Goal: Answer question/provide support

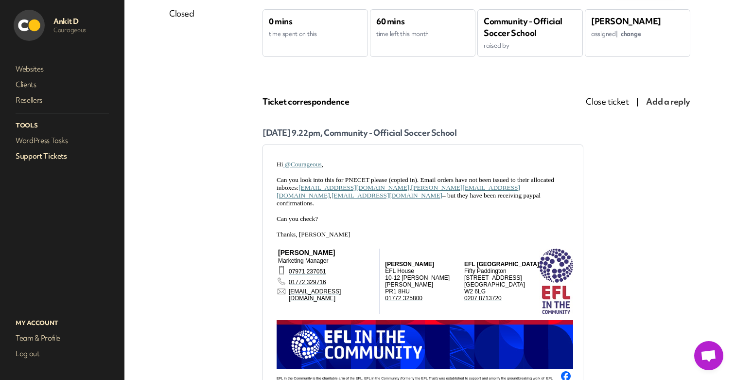
scroll to position [109, 0]
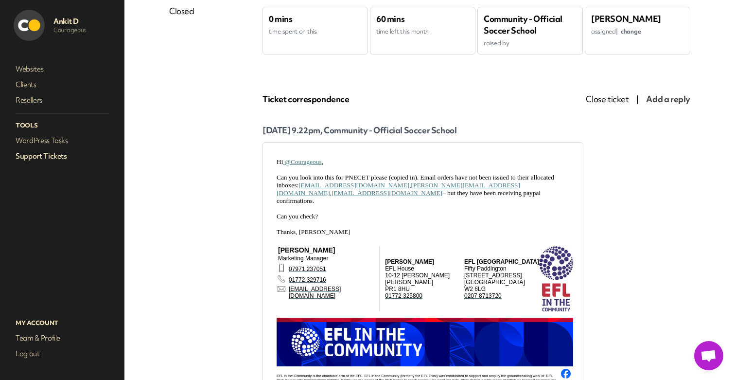
drag, startPoint x: 334, startPoint y: 198, endPoint x: 269, endPoint y: 183, distance: 66.4
click html "Hi @Courageous , Can you look into this for PNECET please (copied in). Email or…"
click at [278, 179] on span "Can you look into this for PNECET please (copied in). Email orders have not bee…" at bounding box center [416, 189] width 278 height 31
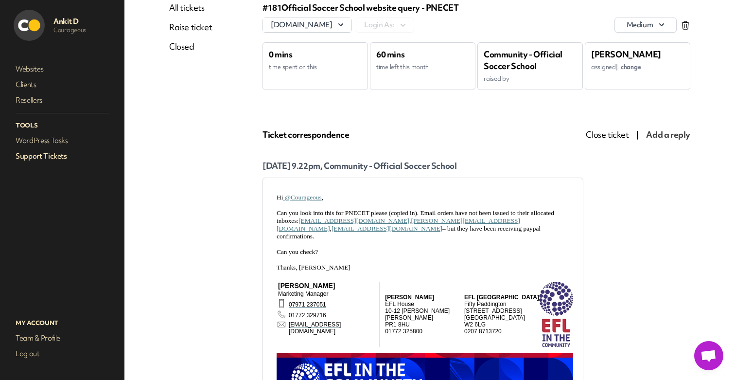
scroll to position [72, 0]
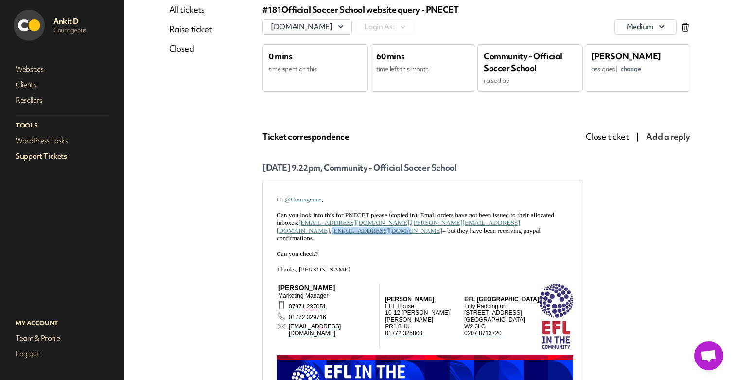
drag, startPoint x: 477, startPoint y: 228, endPoint x: 408, endPoint y: 226, distance: 69.6
click at [408, 226] on span "Can you look into this for PNECET please (copied in). Email orders have not bee…" at bounding box center [416, 226] width 278 height 31
click at [405, 219] on span "Can you look into this for PNECET please (copied in). Email orders have not bee…" at bounding box center [416, 226] width 278 height 31
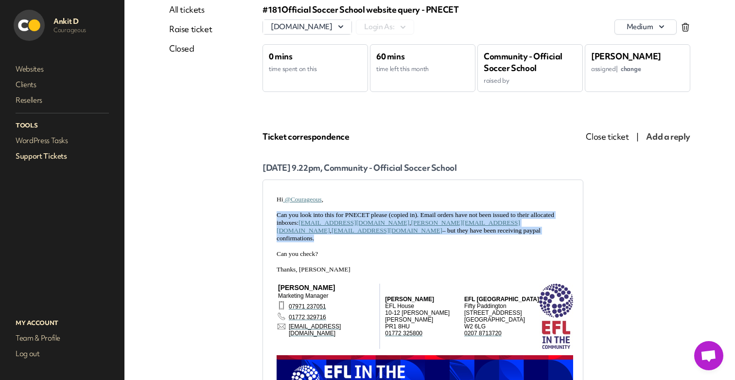
click at [405, 219] on span "Can you look into this for PNECET please (copied in). Email orders have not bee…" at bounding box center [416, 226] width 278 height 31
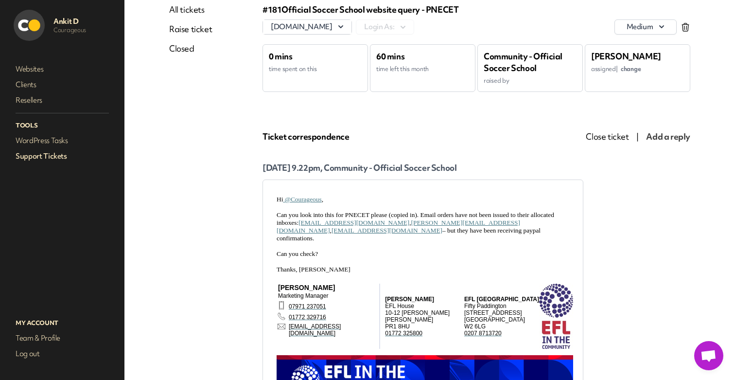
click at [350, 232] on p "Can you look into this for PNECET please (copied in). Email orders have not bee…" at bounding box center [423, 226] width 293 height 31
drag, startPoint x: 346, startPoint y: 233, endPoint x: 279, endPoint y: 215, distance: 69.4
click at [278, 215] on p "Can you look into this for PNECET please (copied in). Email orders have not bee…" at bounding box center [423, 226] width 293 height 31
click at [359, 213] on span "Can you look into this for PNECET please (copied in). Email orders have not bee…" at bounding box center [416, 226] width 278 height 31
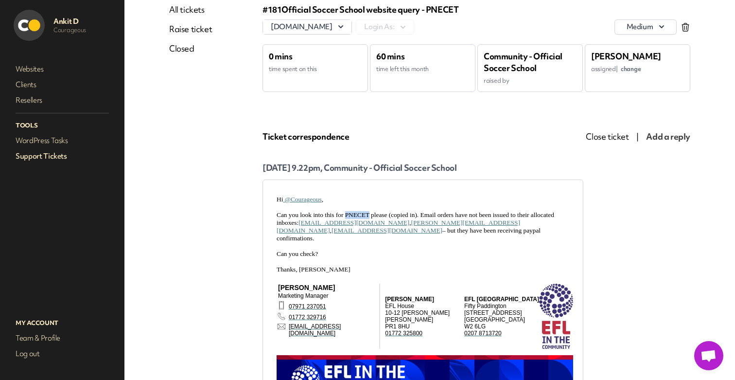
click at [359, 213] on span "Can you look into this for PNECET please (copied in). Email orders have not bee…" at bounding box center [416, 226] width 278 height 31
